Goal: Use online tool/utility: Utilize a website feature to perform a specific function

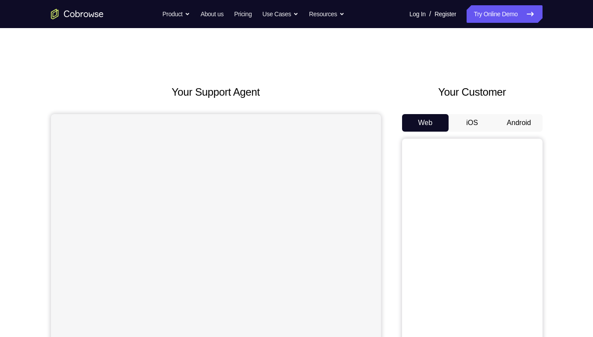
click at [503, 132] on button "Android" at bounding box center [518, 123] width 47 height 18
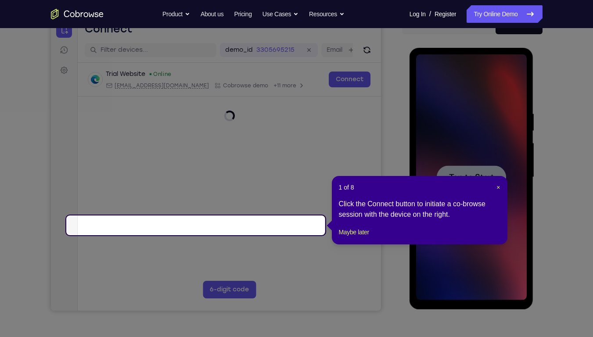
click at [470, 174] on span "Tap to Start" at bounding box center [471, 177] width 45 height 9
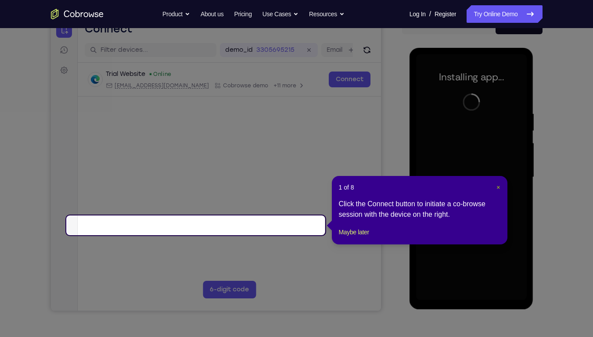
click at [496, 191] on span "×" at bounding box center [498, 187] width 4 height 7
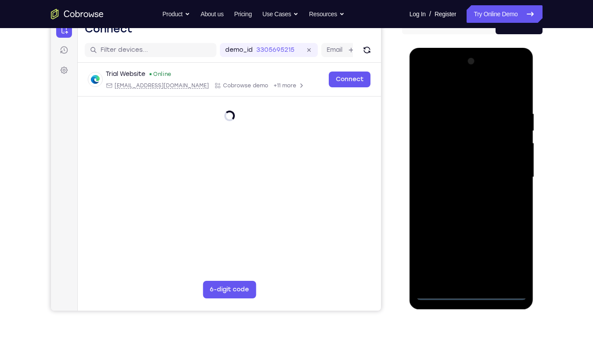
click at [481, 295] on div at bounding box center [471, 177] width 111 height 246
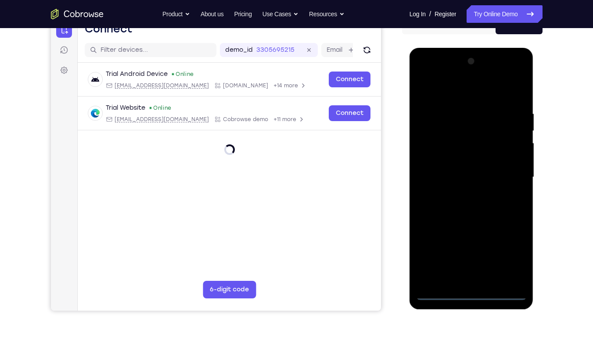
click at [511, 255] on div at bounding box center [471, 177] width 111 height 246
click at [458, 85] on div at bounding box center [471, 177] width 111 height 246
click at [504, 170] on div at bounding box center [471, 177] width 111 height 246
click at [468, 194] on div at bounding box center [471, 177] width 111 height 246
click at [462, 167] on div at bounding box center [471, 177] width 111 height 246
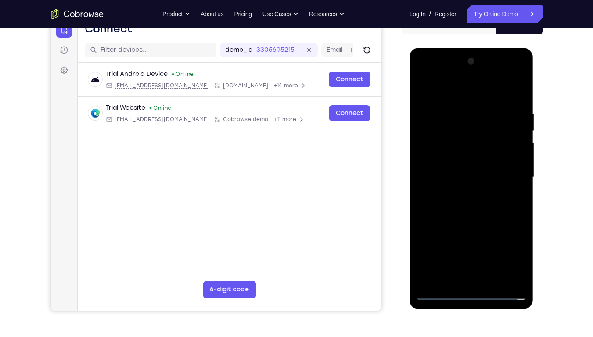
click at [454, 159] on div at bounding box center [471, 177] width 111 height 246
click at [465, 172] on div at bounding box center [471, 177] width 111 height 246
click at [465, 202] on div at bounding box center [471, 177] width 111 height 246
click at [518, 103] on div at bounding box center [471, 177] width 111 height 246
drag, startPoint x: 483, startPoint y: 202, endPoint x: 482, endPoint y: 154, distance: 48.3
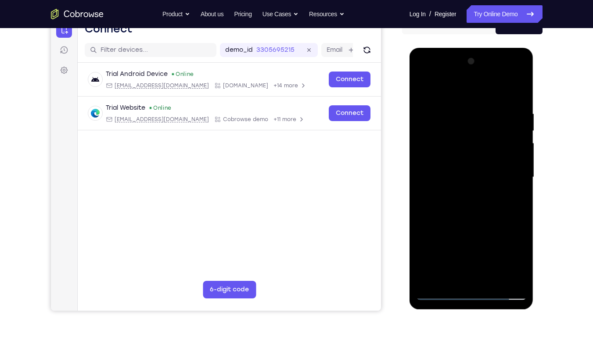
click at [482, 154] on div at bounding box center [471, 177] width 111 height 246
drag, startPoint x: 453, startPoint y: 147, endPoint x: 473, endPoint y: 246, distance: 100.7
click at [473, 246] on div at bounding box center [471, 177] width 111 height 246
drag, startPoint x: 460, startPoint y: 92, endPoint x: 458, endPoint y: 65, distance: 26.4
click at [458, 65] on div at bounding box center [471, 177] width 111 height 246
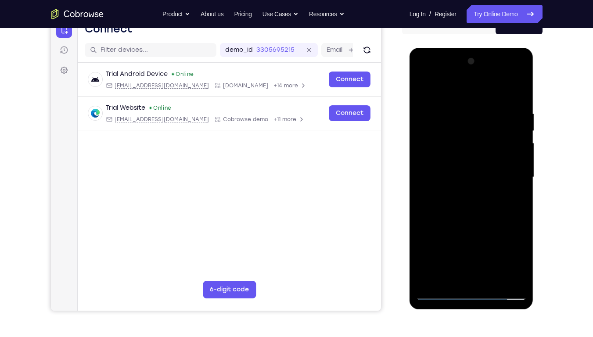
click at [457, 113] on div at bounding box center [471, 177] width 111 height 246
click at [515, 189] on div at bounding box center [471, 177] width 111 height 246
click at [505, 189] on div at bounding box center [471, 177] width 111 height 246
click at [516, 197] on div at bounding box center [471, 177] width 111 height 246
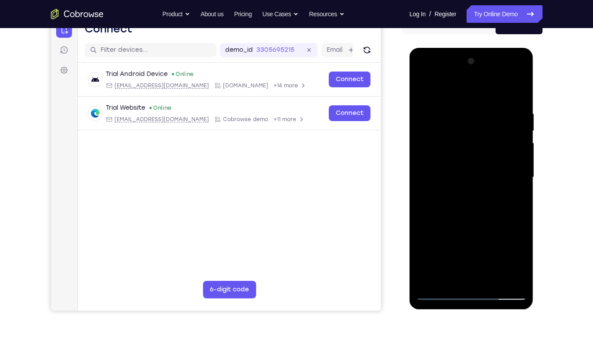
click at [514, 162] on div at bounding box center [471, 177] width 111 height 246
click at [516, 93] on div at bounding box center [471, 177] width 111 height 246
click at [490, 114] on div at bounding box center [471, 177] width 111 height 246
click at [516, 89] on div at bounding box center [471, 177] width 111 height 246
click at [495, 278] on div at bounding box center [471, 177] width 111 height 246
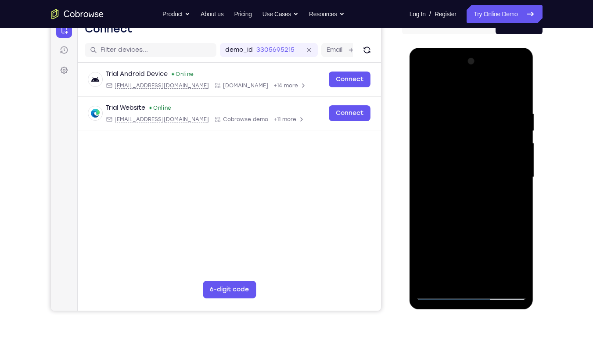
click at [493, 228] on div at bounding box center [471, 177] width 111 height 246
click at [493, 195] on div at bounding box center [471, 177] width 111 height 246
click at [451, 278] on div at bounding box center [471, 177] width 111 height 246
click at [511, 200] on div at bounding box center [471, 177] width 111 height 246
click at [511, 198] on div at bounding box center [471, 177] width 111 height 246
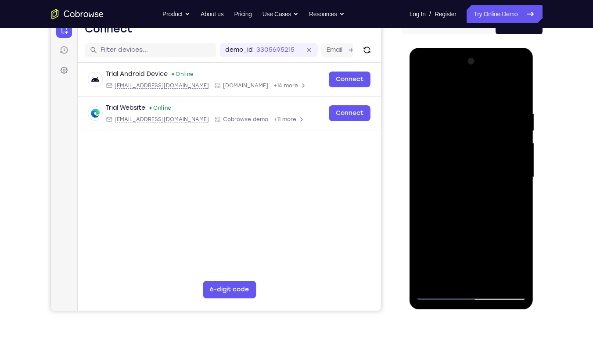
click at [420, 89] on div at bounding box center [471, 177] width 111 height 246
click at [426, 89] on div at bounding box center [471, 177] width 111 height 246
click at [522, 89] on div at bounding box center [471, 177] width 111 height 246
click at [428, 283] on div at bounding box center [471, 177] width 111 height 246
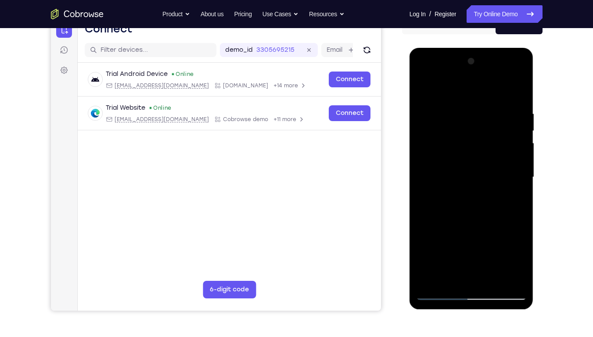
drag, startPoint x: 454, startPoint y: 224, endPoint x: 461, endPoint y: 103, distance: 121.3
click at [461, 103] on div at bounding box center [471, 177] width 111 height 246
drag, startPoint x: 478, startPoint y: 220, endPoint x: 489, endPoint y: 71, distance: 150.0
click at [489, 71] on div at bounding box center [471, 177] width 111 height 246
drag, startPoint x: 473, startPoint y: 247, endPoint x: 472, endPoint y: 113, distance: 134.2
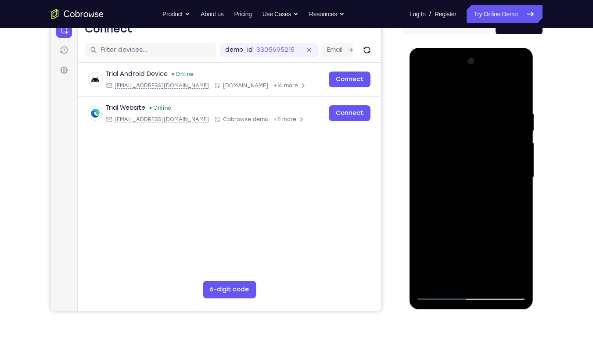
click at [472, 113] on div at bounding box center [471, 177] width 111 height 246
drag, startPoint x: 473, startPoint y: 250, endPoint x: 475, endPoint y: 135, distance: 114.9
click at [475, 135] on div at bounding box center [471, 177] width 111 height 246
drag, startPoint x: 476, startPoint y: 225, endPoint x: 480, endPoint y: 133, distance: 92.6
click at [480, 133] on div at bounding box center [471, 177] width 111 height 246
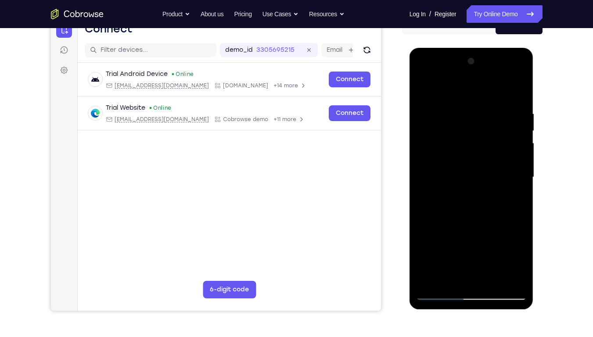
click at [515, 184] on div at bounding box center [471, 177] width 111 height 246
click at [519, 184] on div at bounding box center [471, 177] width 111 height 246
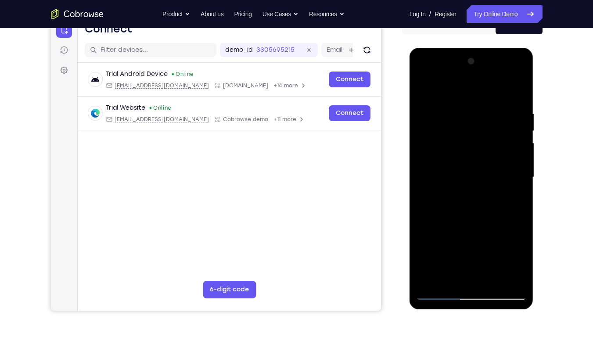
click at [519, 184] on div at bounding box center [471, 177] width 111 height 246
drag, startPoint x: 490, startPoint y: 238, endPoint x: 490, endPoint y: 105, distance: 133.3
click at [490, 105] on div at bounding box center [471, 177] width 111 height 246
drag, startPoint x: 486, startPoint y: 231, endPoint x: 487, endPoint y: 147, distance: 83.8
click at [487, 147] on div at bounding box center [471, 177] width 111 height 246
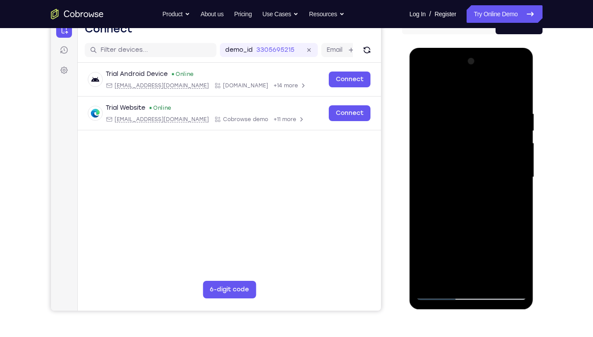
drag, startPoint x: 472, startPoint y: 237, endPoint x: 464, endPoint y: 95, distance: 142.8
click at [464, 95] on div at bounding box center [471, 177] width 111 height 246
drag, startPoint x: 470, startPoint y: 250, endPoint x: 476, endPoint y: 50, distance: 199.7
click at [476, 50] on div at bounding box center [471, 178] width 124 height 261
drag, startPoint x: 488, startPoint y: 243, endPoint x: 488, endPoint y: 121, distance: 121.9
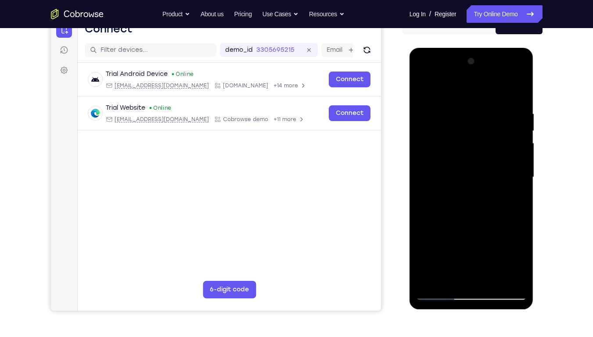
click at [488, 121] on div at bounding box center [471, 177] width 111 height 246
drag, startPoint x: 480, startPoint y: 243, endPoint x: 492, endPoint y: 126, distance: 117.8
click at [492, 126] on div at bounding box center [471, 177] width 111 height 246
drag, startPoint x: 491, startPoint y: 240, endPoint x: 493, endPoint y: 159, distance: 81.6
click at [493, 159] on div at bounding box center [471, 177] width 111 height 246
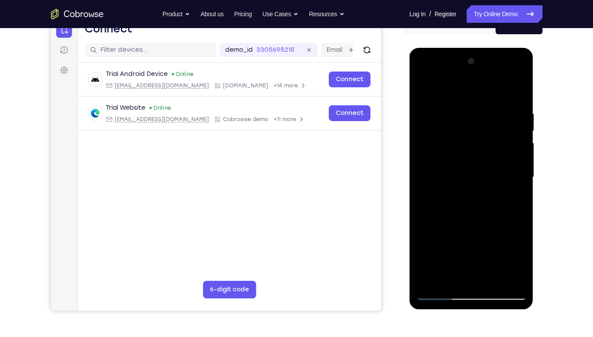
drag, startPoint x: 480, startPoint y: 247, endPoint x: 486, endPoint y: 119, distance: 128.6
click at [486, 119] on div at bounding box center [471, 177] width 111 height 246
click at [490, 283] on div at bounding box center [471, 177] width 111 height 246
click at [474, 174] on div at bounding box center [471, 177] width 111 height 246
click at [461, 276] on div at bounding box center [471, 177] width 111 height 246
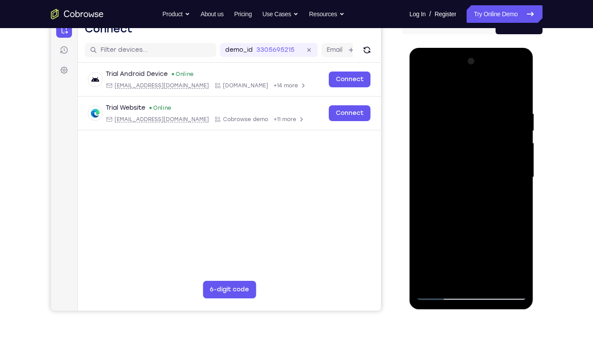
click at [515, 200] on div at bounding box center [471, 177] width 111 height 246
click at [422, 95] on div at bounding box center [471, 177] width 111 height 246
click at [446, 291] on div at bounding box center [471, 177] width 111 height 246
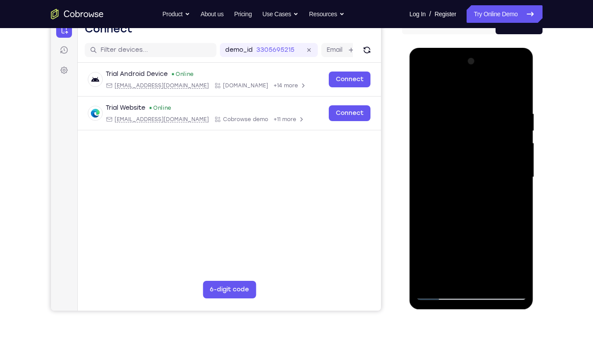
drag, startPoint x: 472, startPoint y: 227, endPoint x: 474, endPoint y: 105, distance: 122.0
click at [474, 105] on div at bounding box center [471, 177] width 111 height 246
drag, startPoint x: 476, startPoint y: 234, endPoint x: 478, endPoint y: 94, distance: 139.9
click at [478, 94] on div at bounding box center [471, 177] width 111 height 246
drag, startPoint x: 479, startPoint y: 220, endPoint x: 478, endPoint y: 111, distance: 109.2
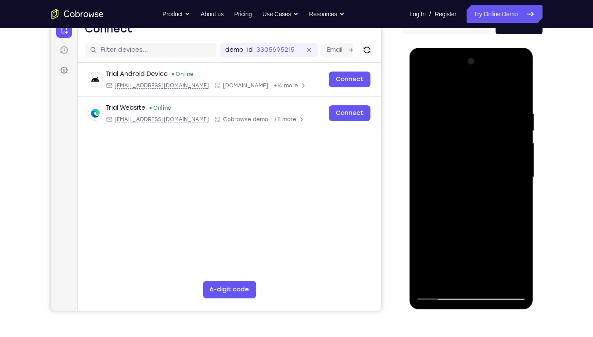
click at [478, 111] on div at bounding box center [471, 177] width 111 height 246
drag, startPoint x: 480, startPoint y: 219, endPoint x: 481, endPoint y: 131, distance: 88.6
click at [481, 131] on div at bounding box center [471, 177] width 111 height 246
drag, startPoint x: 478, startPoint y: 241, endPoint x: 470, endPoint y: 122, distance: 119.6
click at [470, 122] on div at bounding box center [471, 177] width 111 height 246
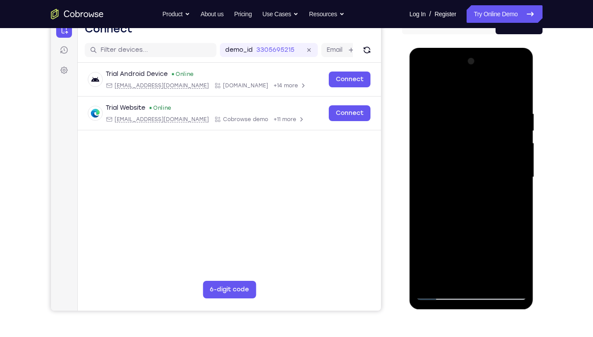
drag, startPoint x: 471, startPoint y: 244, endPoint x: 466, endPoint y: 56, distance: 188.7
click at [466, 56] on div at bounding box center [471, 177] width 111 height 246
drag, startPoint x: 482, startPoint y: 224, endPoint x: 480, endPoint y: 88, distance: 135.5
click at [480, 88] on div at bounding box center [471, 177] width 111 height 246
drag, startPoint x: 478, startPoint y: 104, endPoint x: 493, endPoint y: 223, distance: 120.3
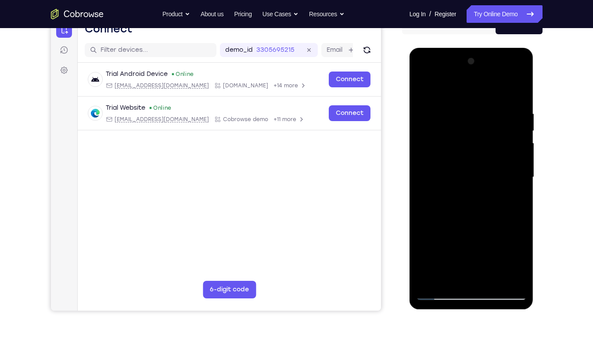
click at [493, 223] on div at bounding box center [471, 177] width 111 height 246
drag, startPoint x: 486, startPoint y: 118, endPoint x: 487, endPoint y: 172, distance: 53.5
click at [487, 172] on div at bounding box center [471, 177] width 111 height 246
drag, startPoint x: 486, startPoint y: 165, endPoint x: 473, endPoint y: 254, distance: 89.9
click at [473, 254] on div at bounding box center [471, 177] width 111 height 246
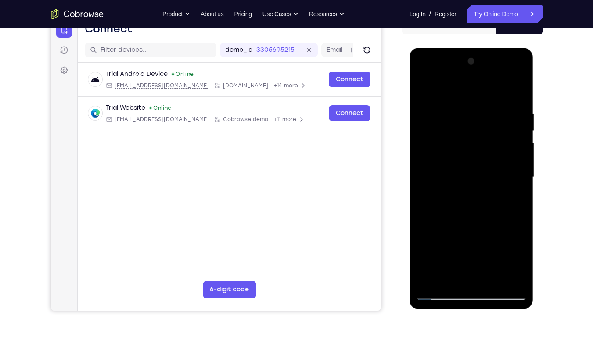
drag, startPoint x: 477, startPoint y: 163, endPoint x: 477, endPoint y: 197, distance: 34.2
click at [477, 197] on div at bounding box center [471, 177] width 111 height 246
click at [520, 154] on div at bounding box center [471, 177] width 111 height 246
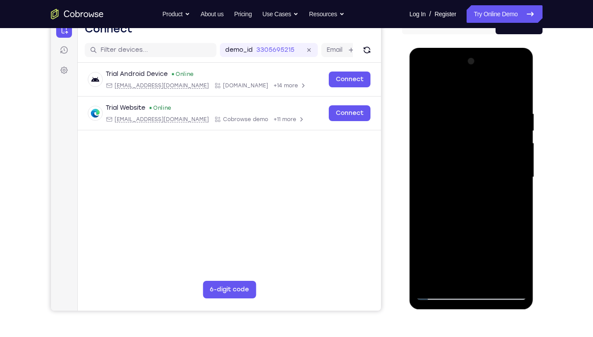
drag, startPoint x: 500, startPoint y: 270, endPoint x: 486, endPoint y: 98, distance: 172.9
click at [486, 98] on div at bounding box center [471, 177] width 111 height 246
drag, startPoint x: 487, startPoint y: 260, endPoint x: 485, endPoint y: 103, distance: 157.1
click at [485, 103] on div at bounding box center [471, 177] width 111 height 246
drag, startPoint x: 482, startPoint y: 233, endPoint x: 487, endPoint y: 114, distance: 119.0
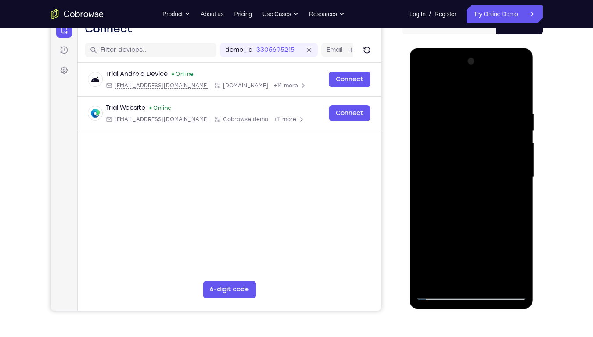
click at [487, 114] on div at bounding box center [471, 177] width 111 height 246
drag, startPoint x: 484, startPoint y: 244, endPoint x: 486, endPoint y: 108, distance: 136.0
click at [486, 108] on div at bounding box center [471, 177] width 111 height 246
drag, startPoint x: 471, startPoint y: 254, endPoint x: 478, endPoint y: 132, distance: 121.7
click at [478, 132] on div at bounding box center [471, 177] width 111 height 246
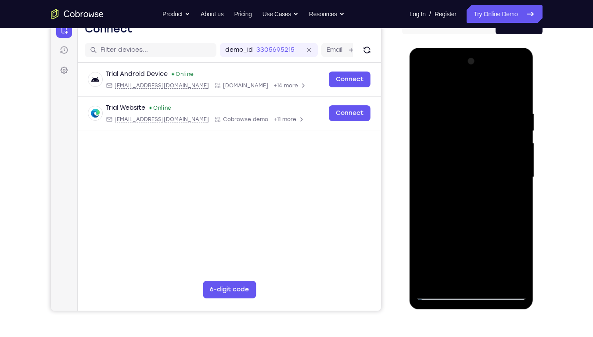
drag, startPoint x: 478, startPoint y: 149, endPoint x: 475, endPoint y: 230, distance: 81.6
click at [475, 230] on div at bounding box center [471, 177] width 111 height 246
drag, startPoint x: 487, startPoint y: 183, endPoint x: 486, endPoint y: 224, distance: 40.8
click at [486, 224] on div at bounding box center [471, 177] width 111 height 246
drag, startPoint x: 481, startPoint y: 257, endPoint x: 487, endPoint y: 179, distance: 78.3
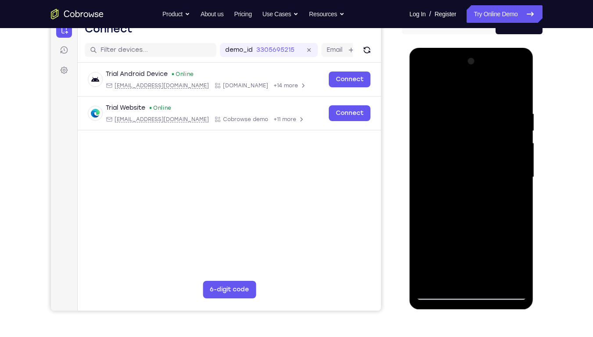
click at [487, 179] on div at bounding box center [471, 177] width 111 height 246
drag, startPoint x: 472, startPoint y: 224, endPoint x: 473, endPoint y: 70, distance: 154.4
click at [473, 70] on div at bounding box center [471, 177] width 111 height 246
